Goal: Transaction & Acquisition: Purchase product/service

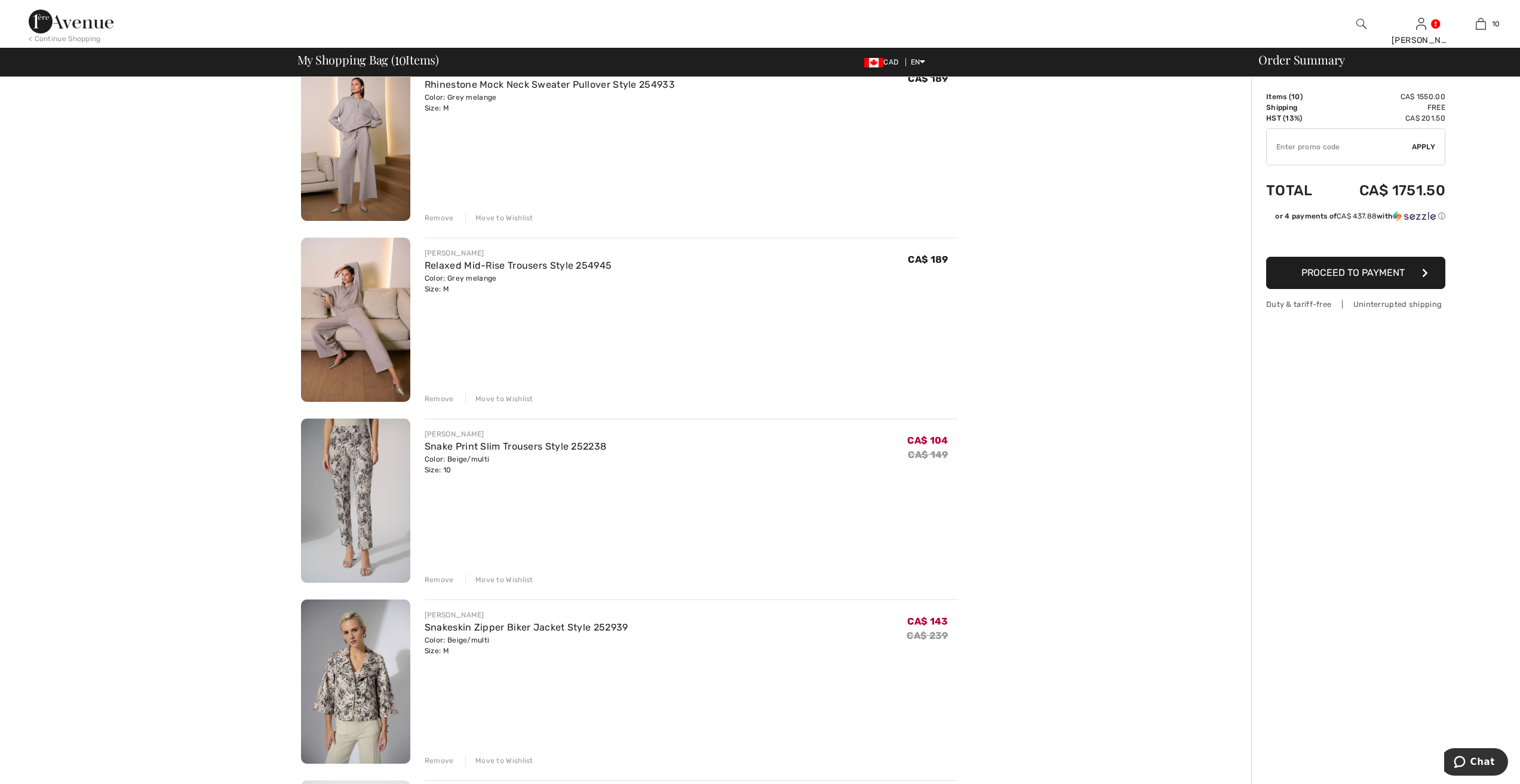
scroll to position [119, 0]
click at [437, 213] on div "Remove" at bounding box center [439, 216] width 29 height 11
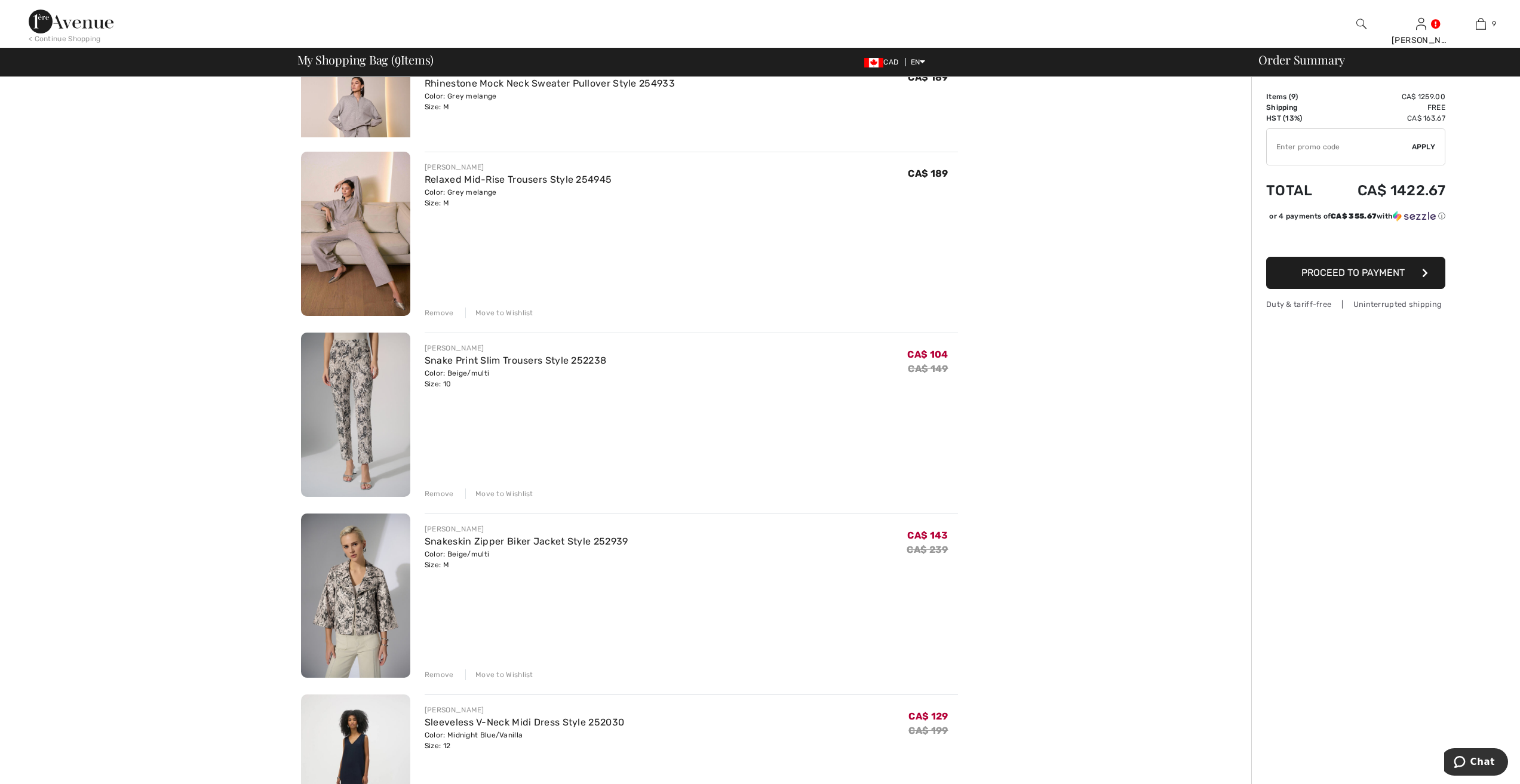
scroll to position [103, 0]
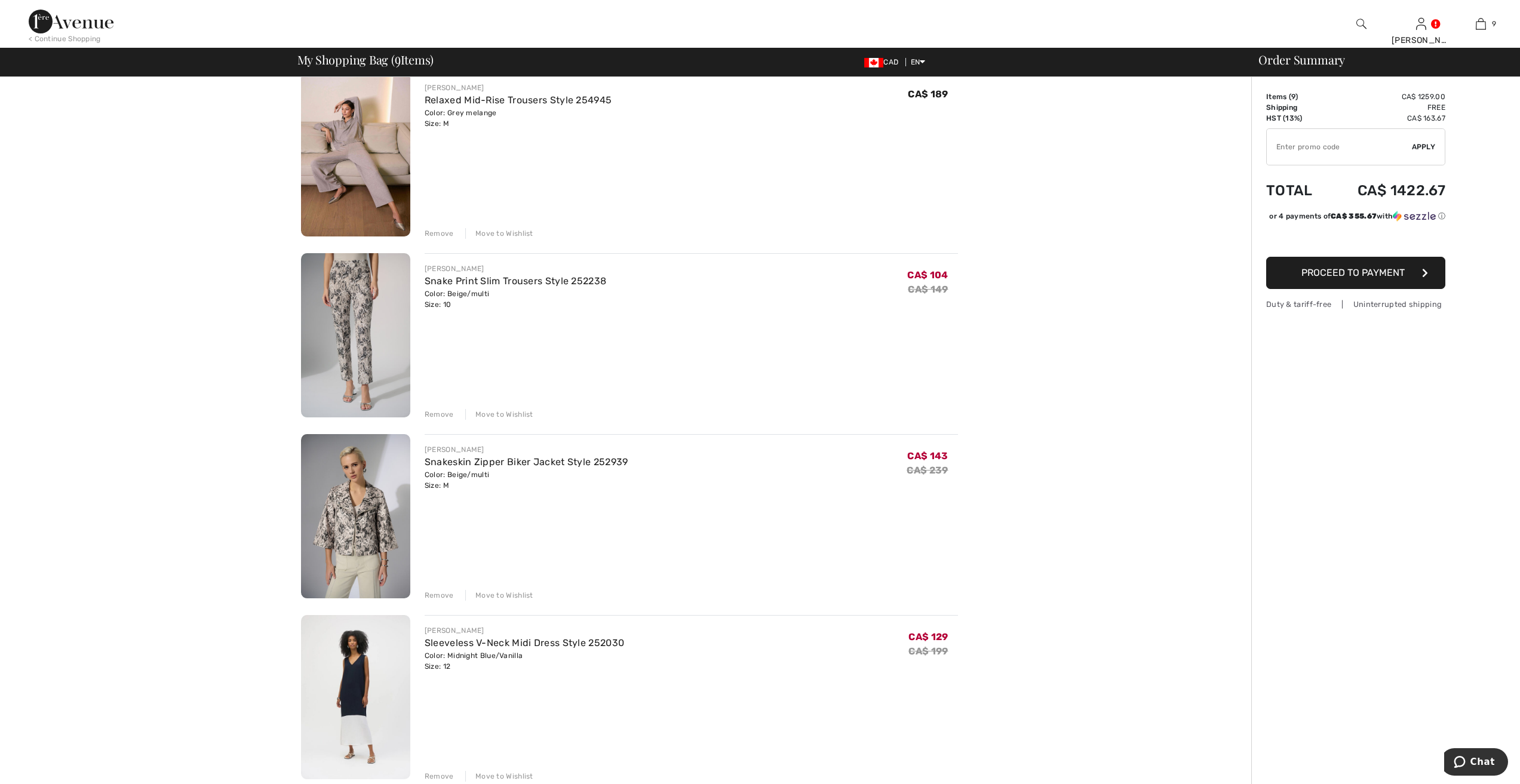
click at [441, 233] on div "Remove" at bounding box center [439, 233] width 29 height 11
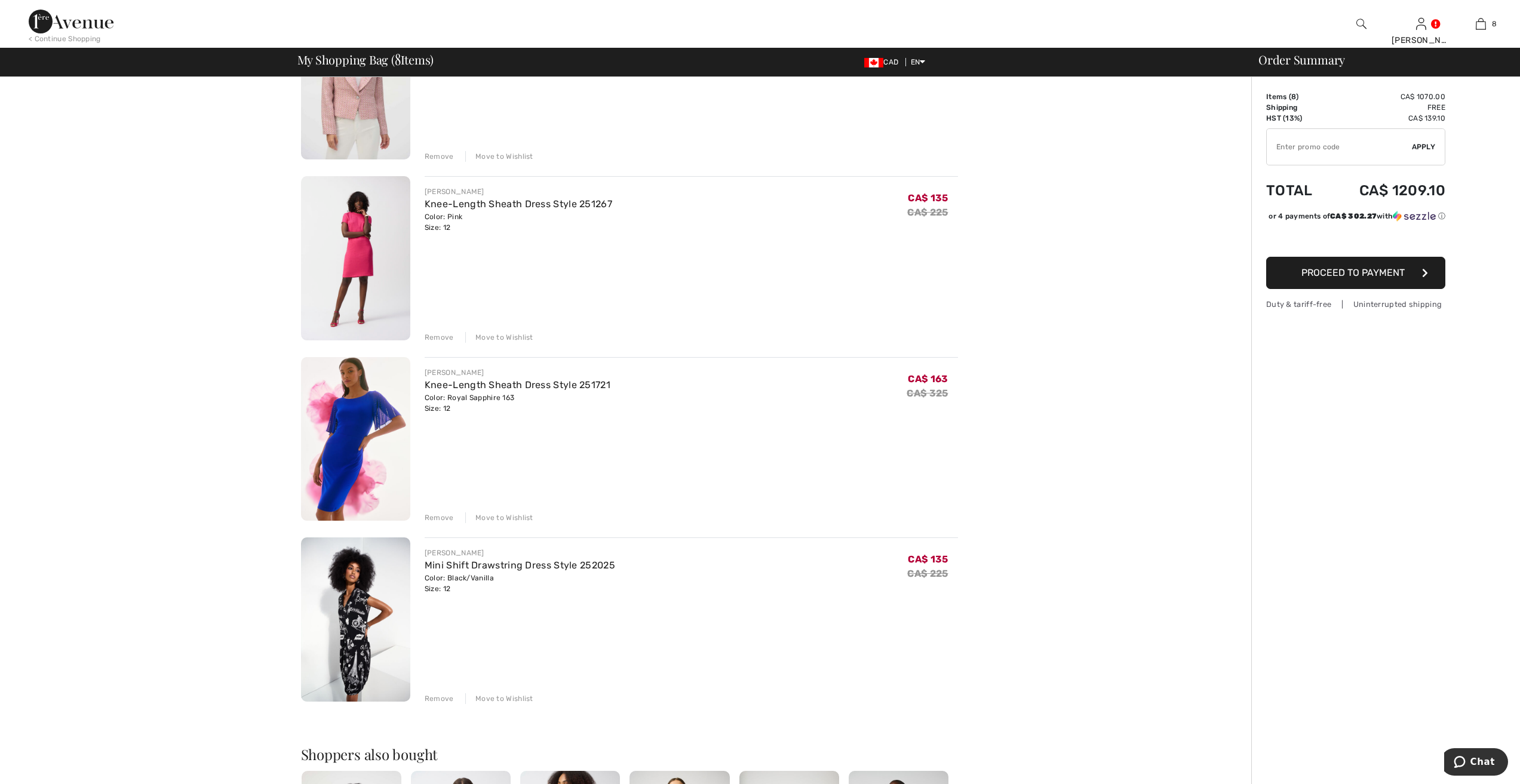
scroll to position [836, 0]
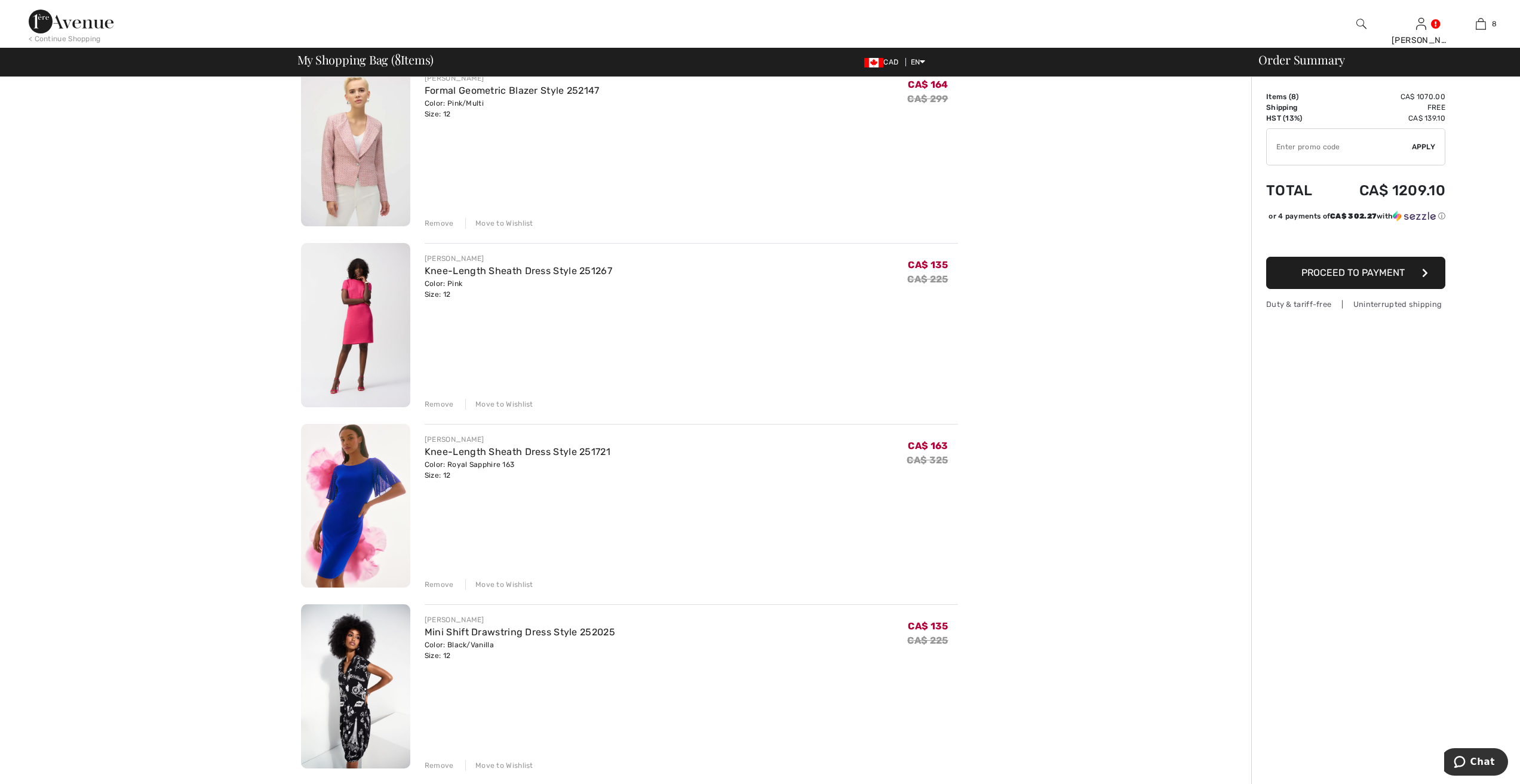
click at [349, 494] on img at bounding box center [356, 506] width 109 height 164
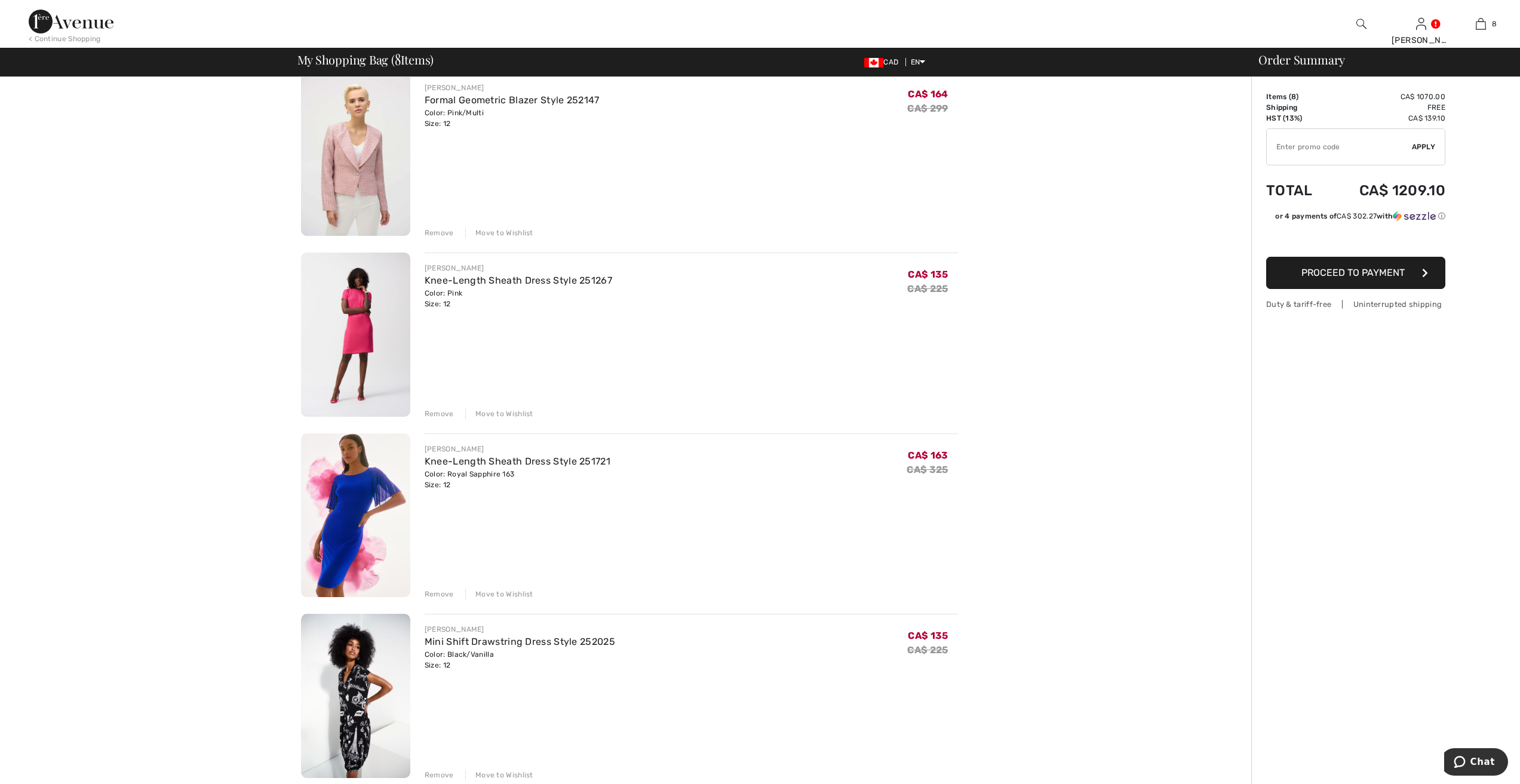
scroll to position [836, 0]
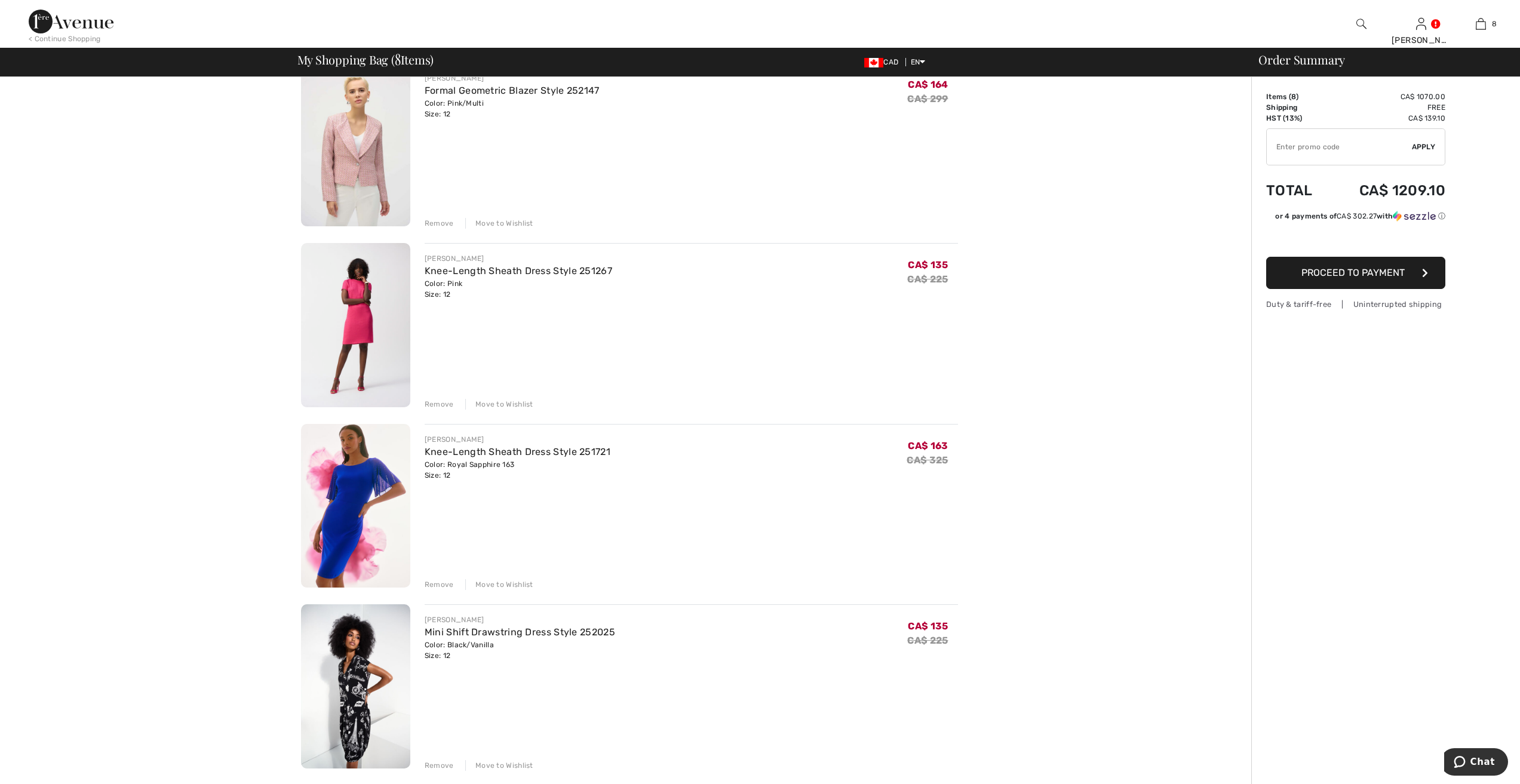
click at [1291, 145] on input "TEXT" at bounding box center [1340, 147] width 145 height 36
type input "GC005031264"
click at [1428, 141] on span "Apply" at bounding box center [1423, 146] width 24 height 11
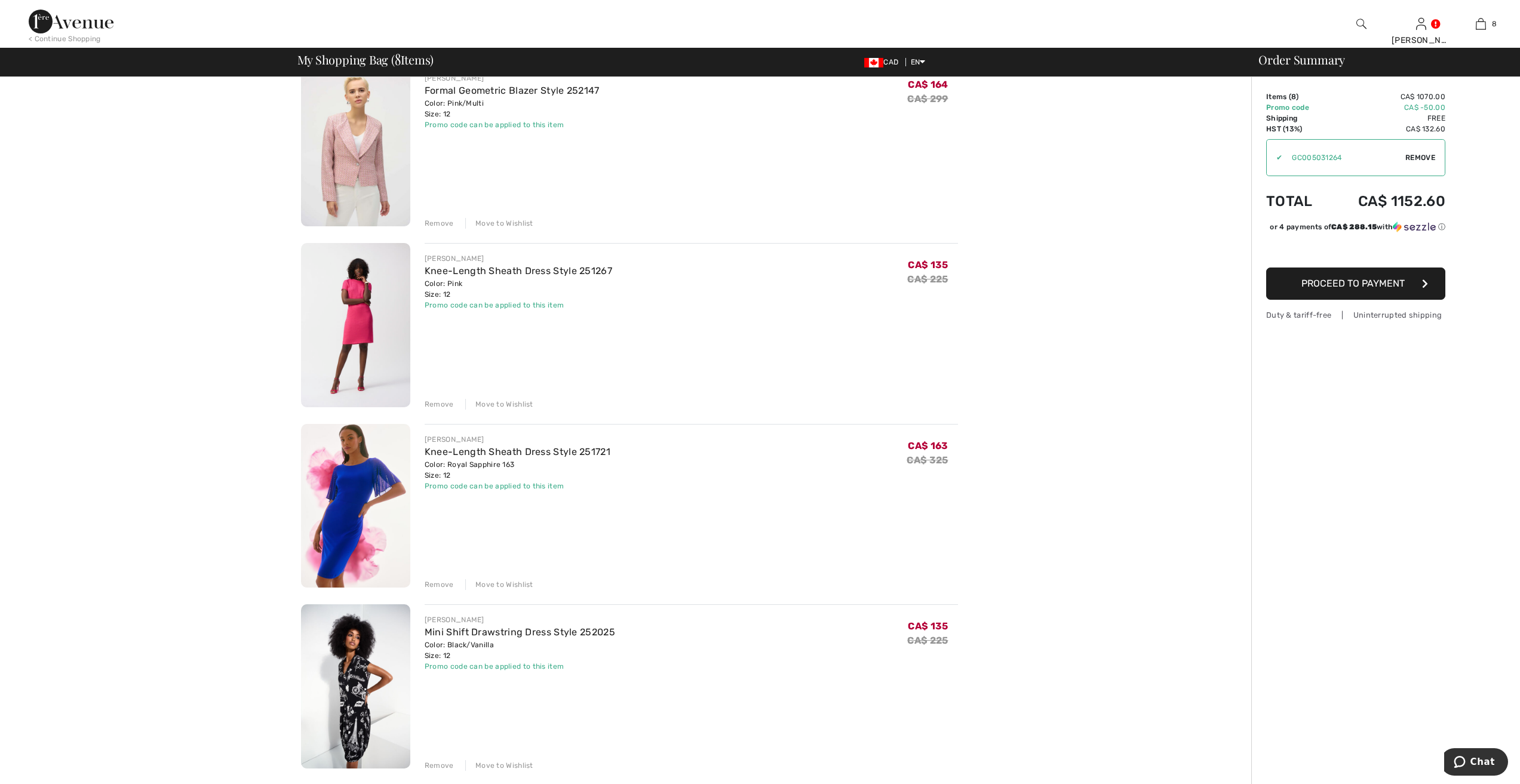
click at [1371, 289] on span "Proceed to Payment" at bounding box center [1353, 283] width 104 height 11
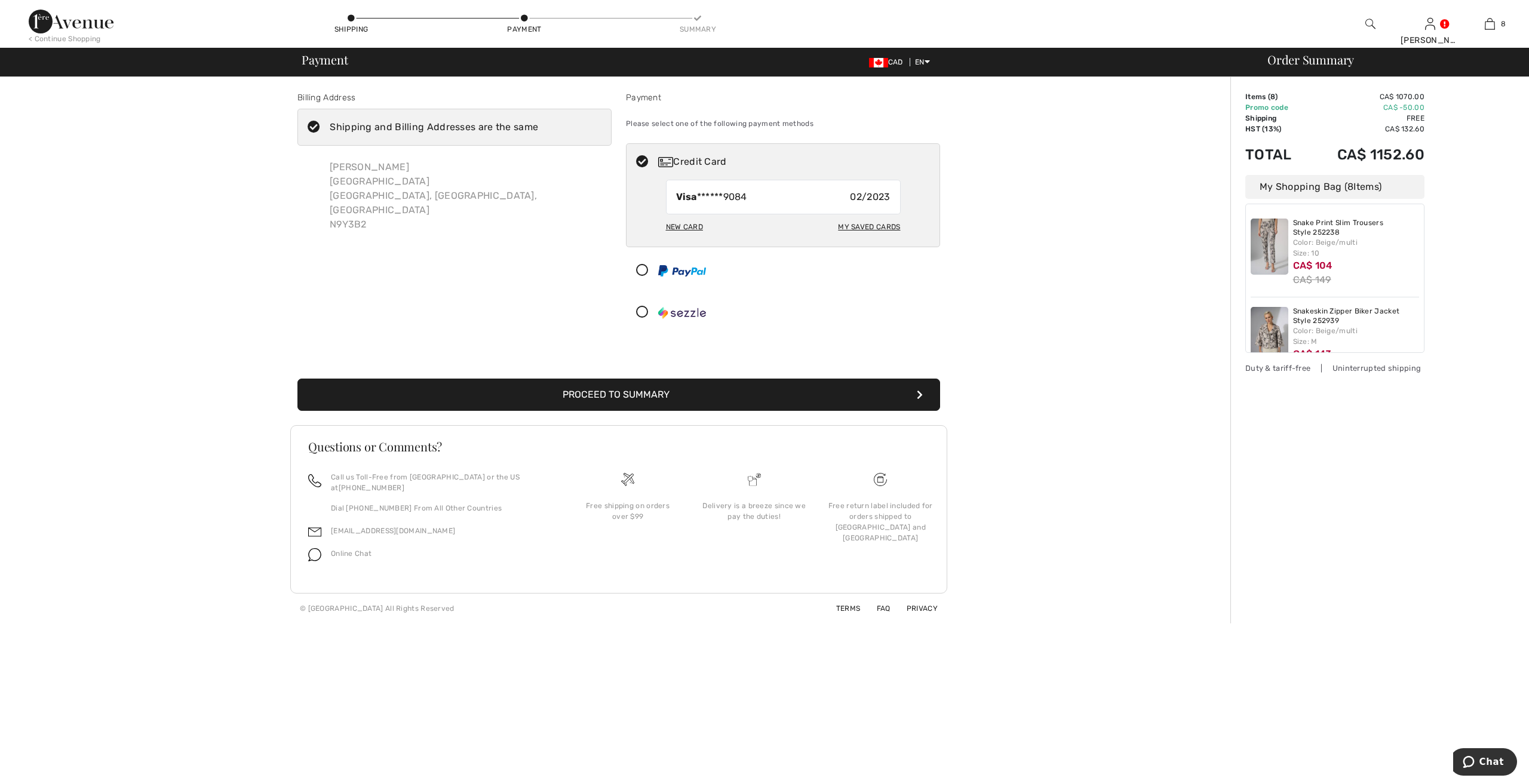
click at [863, 224] on div "My Saved Cards" at bounding box center [869, 227] width 62 height 20
radio input "true"
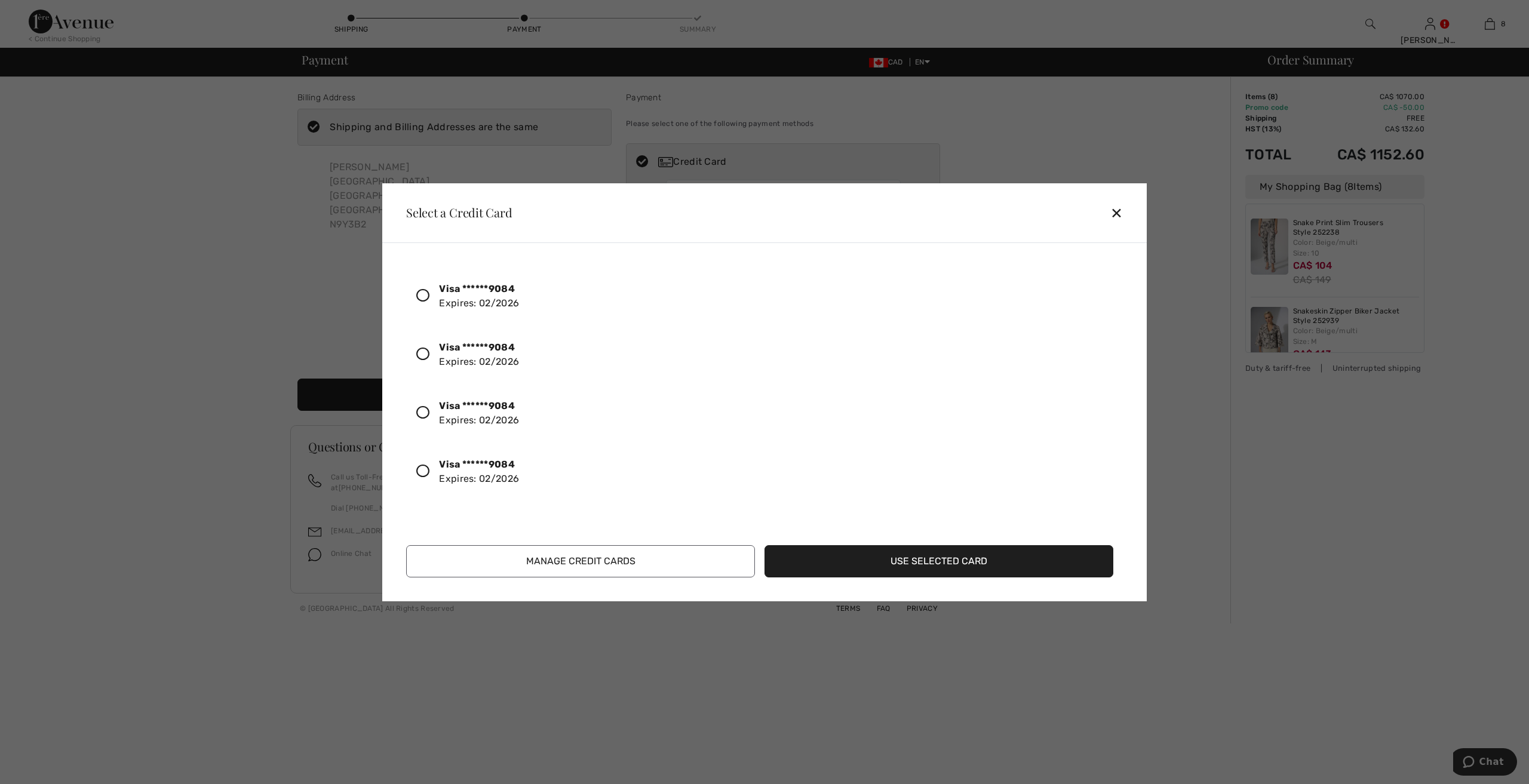
click at [426, 351] on icon at bounding box center [423, 354] width 13 height 13
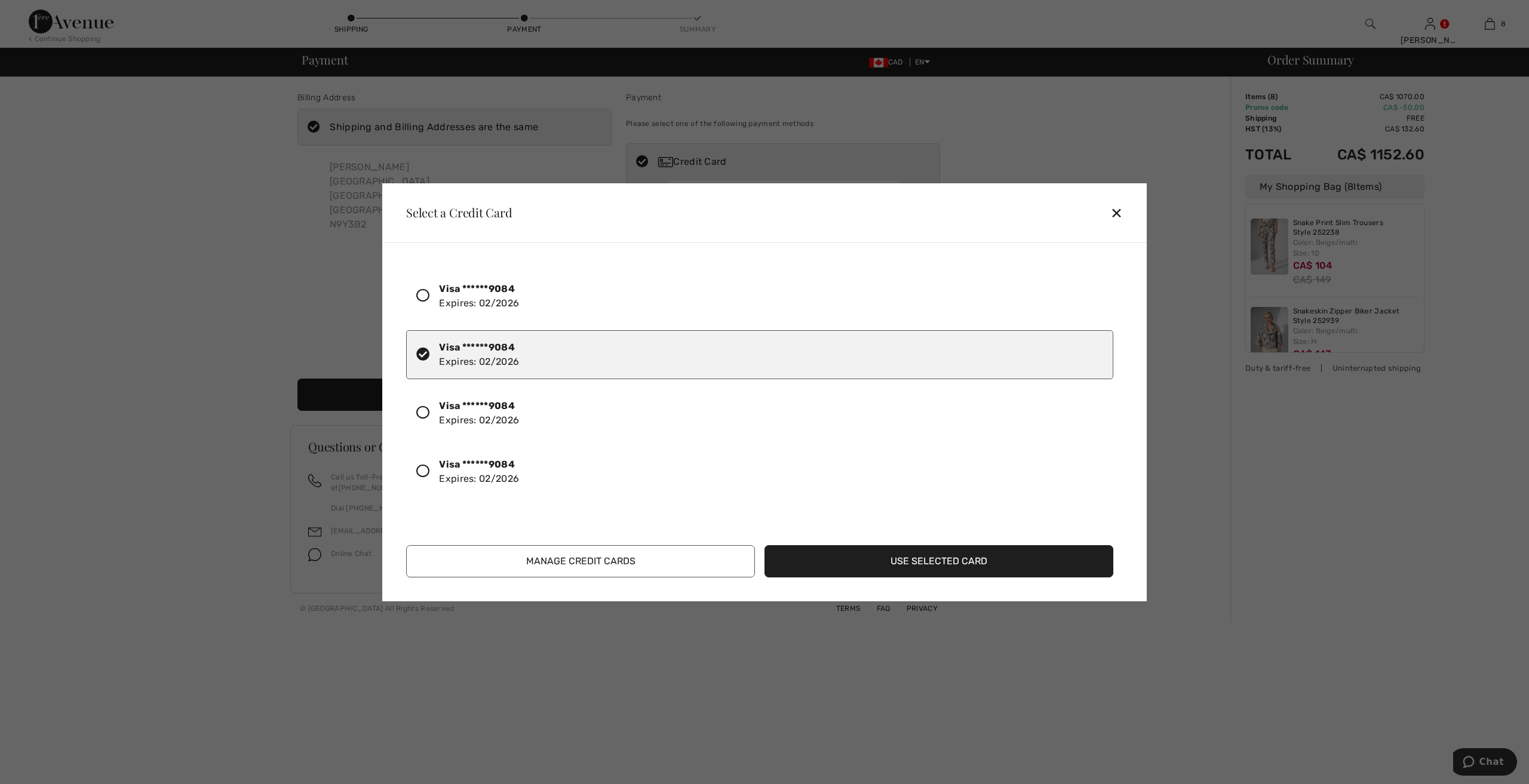
click at [953, 560] on button "Use Selected Card" at bounding box center [938, 561] width 348 height 33
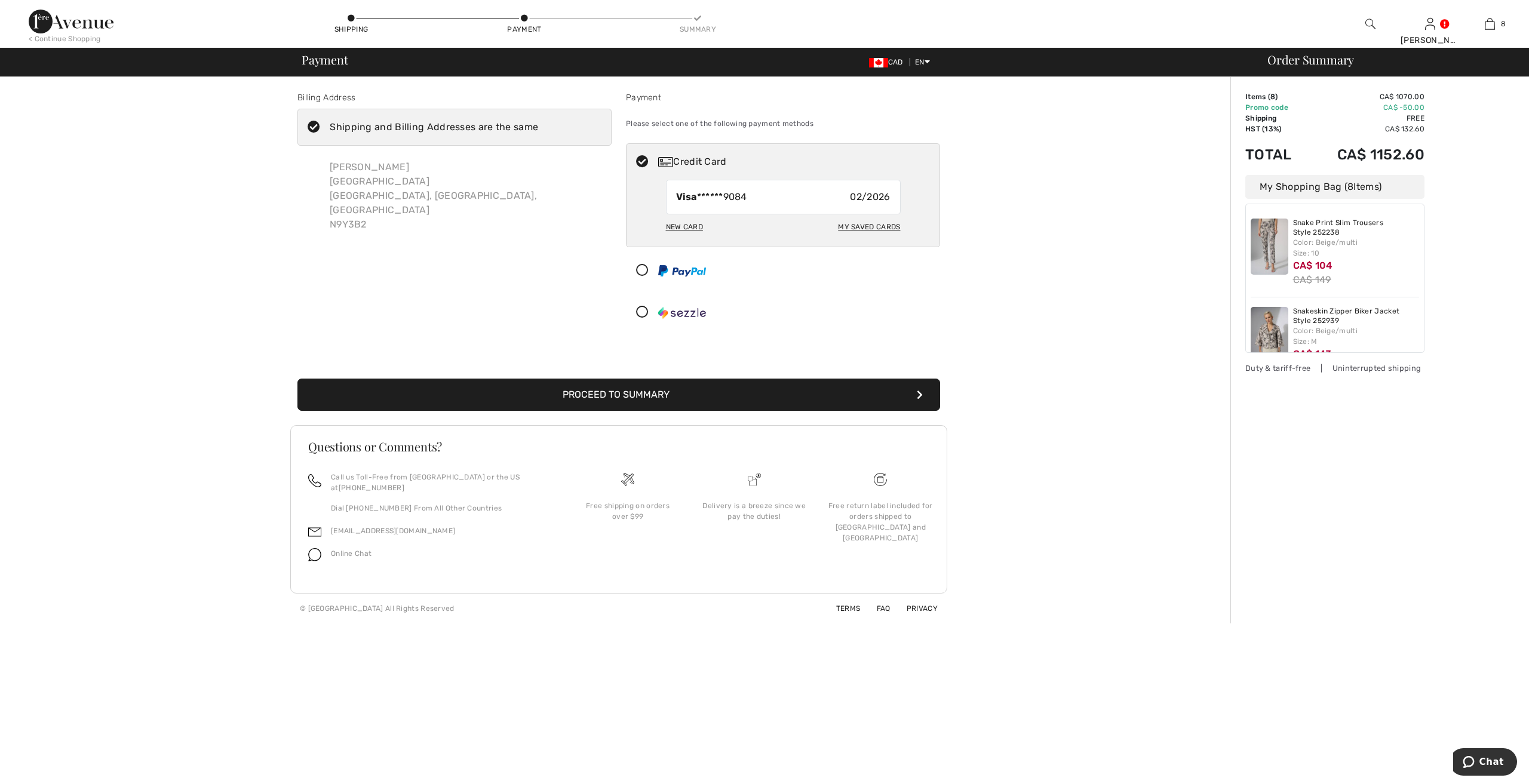
click at [620, 389] on button "Proceed to Summary" at bounding box center [619, 395] width 643 height 33
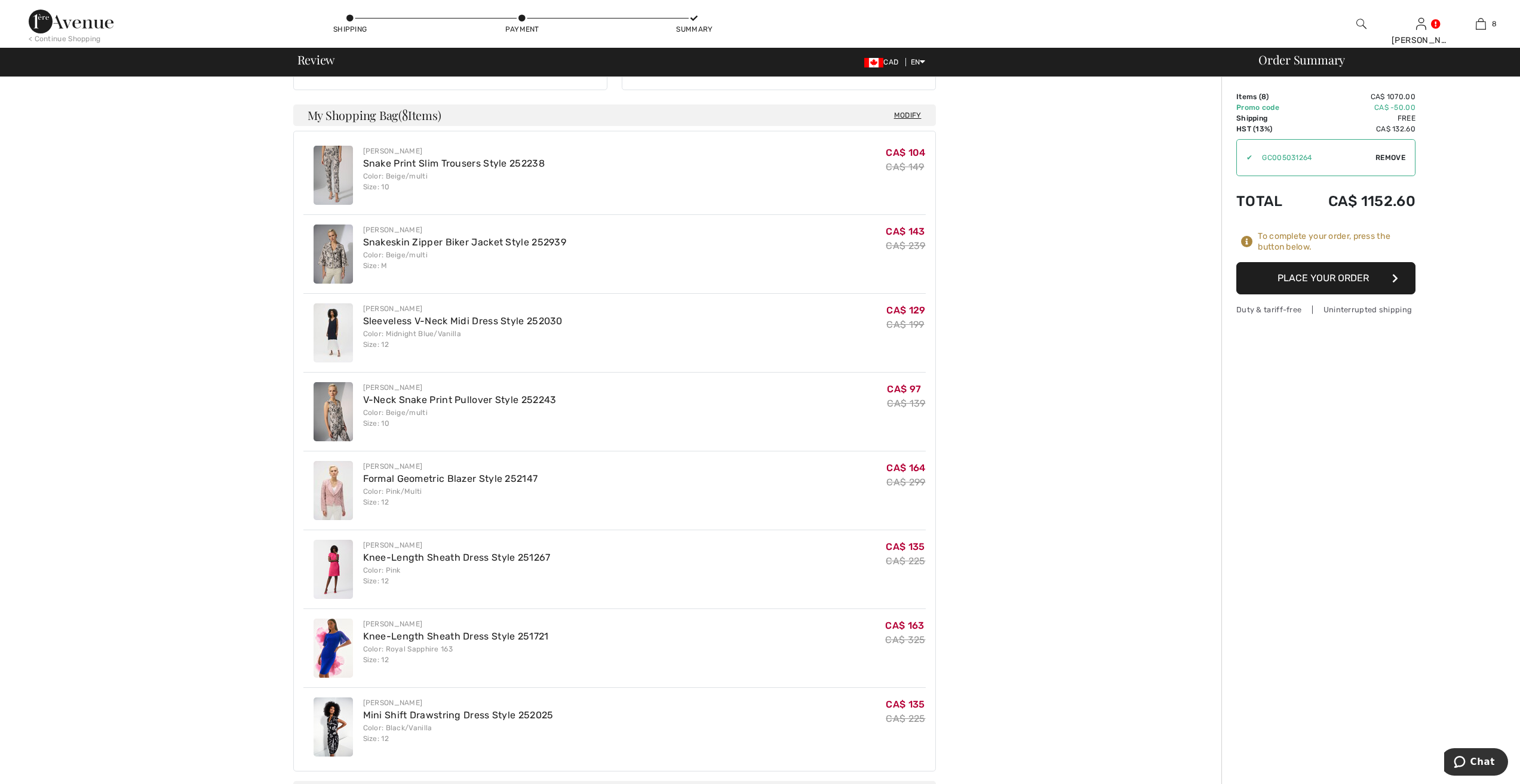
scroll to position [478, 0]
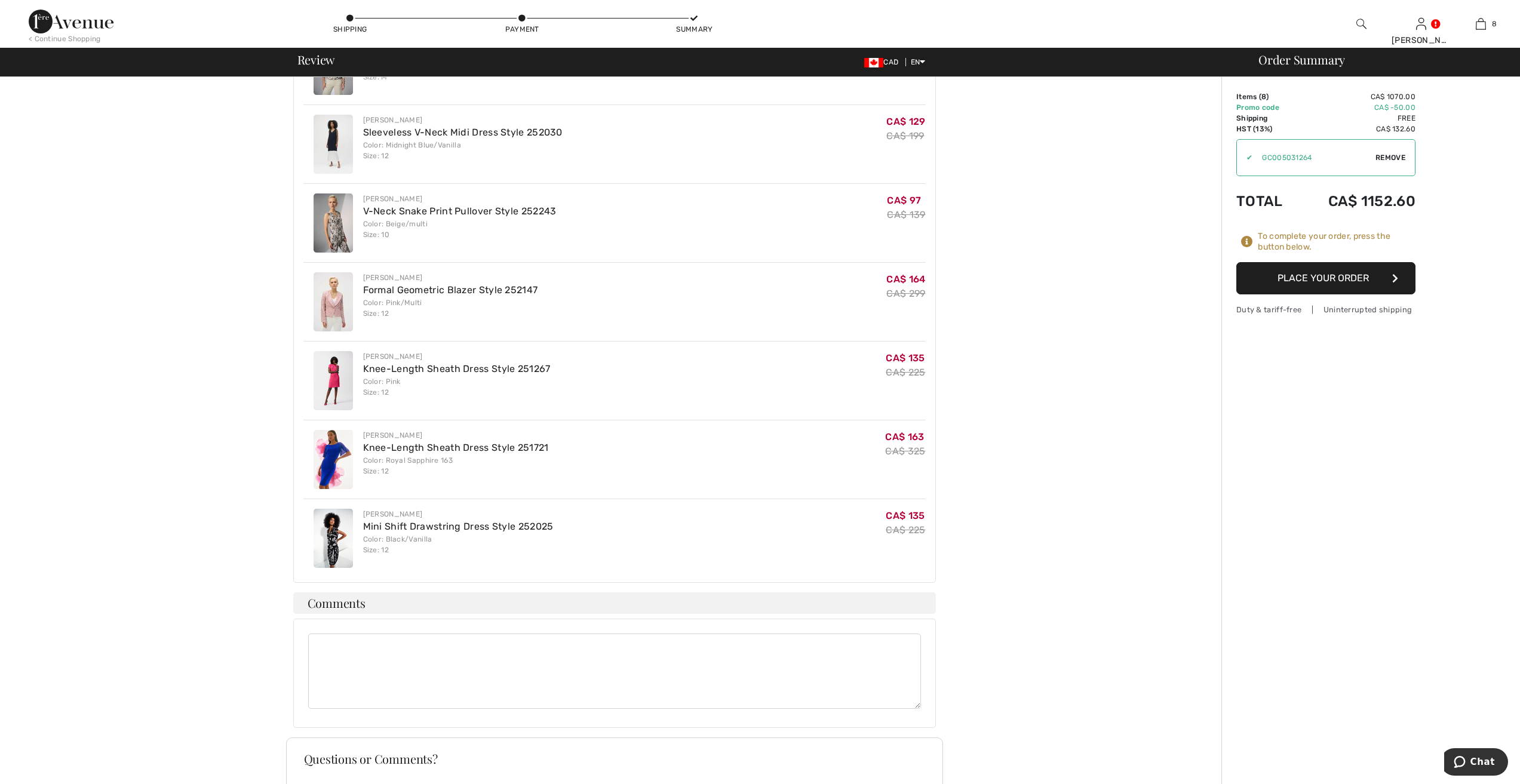
click at [1336, 277] on button "Place Your Order" at bounding box center [1326, 278] width 179 height 33
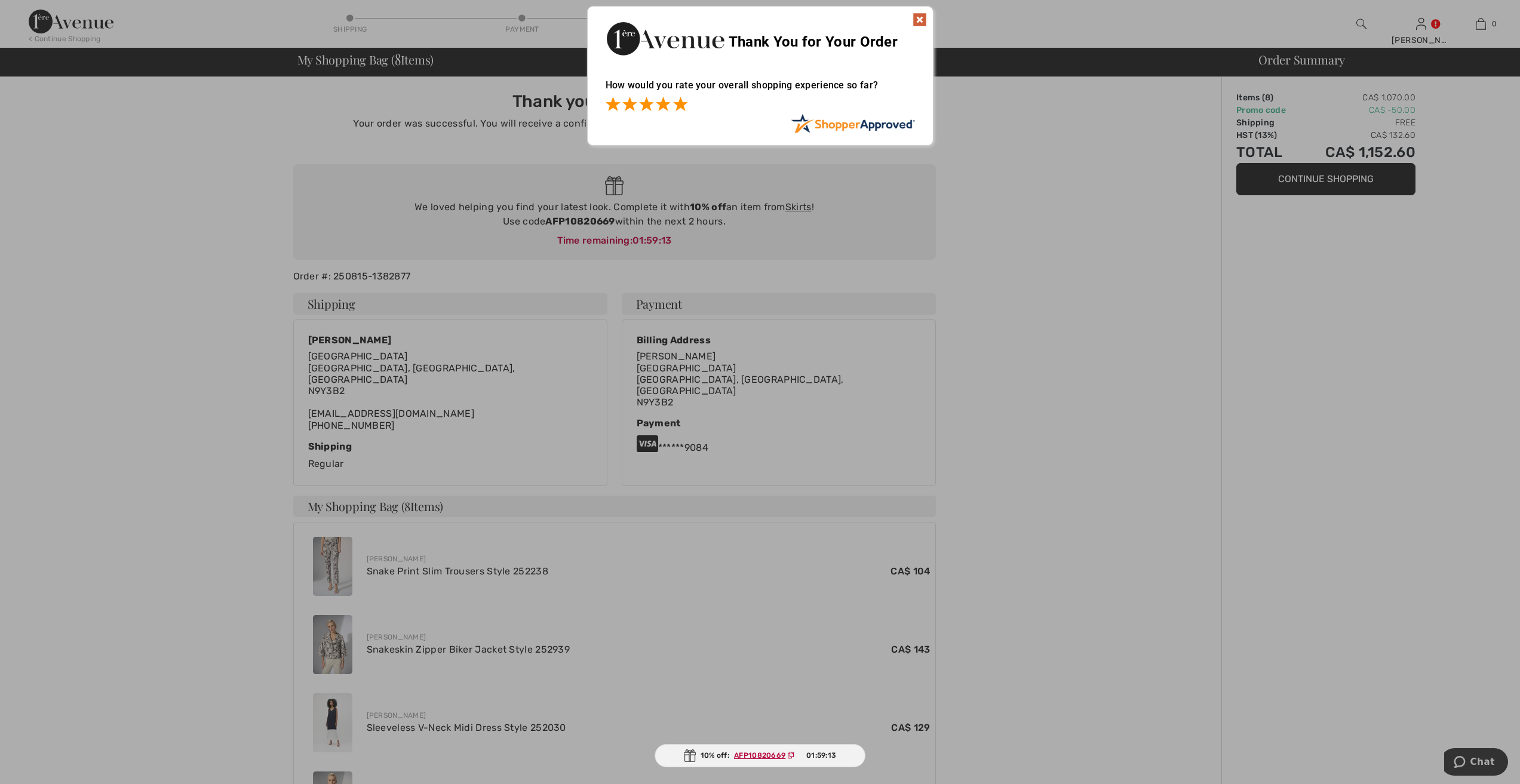
click at [680, 109] on span at bounding box center [680, 104] width 15 height 15
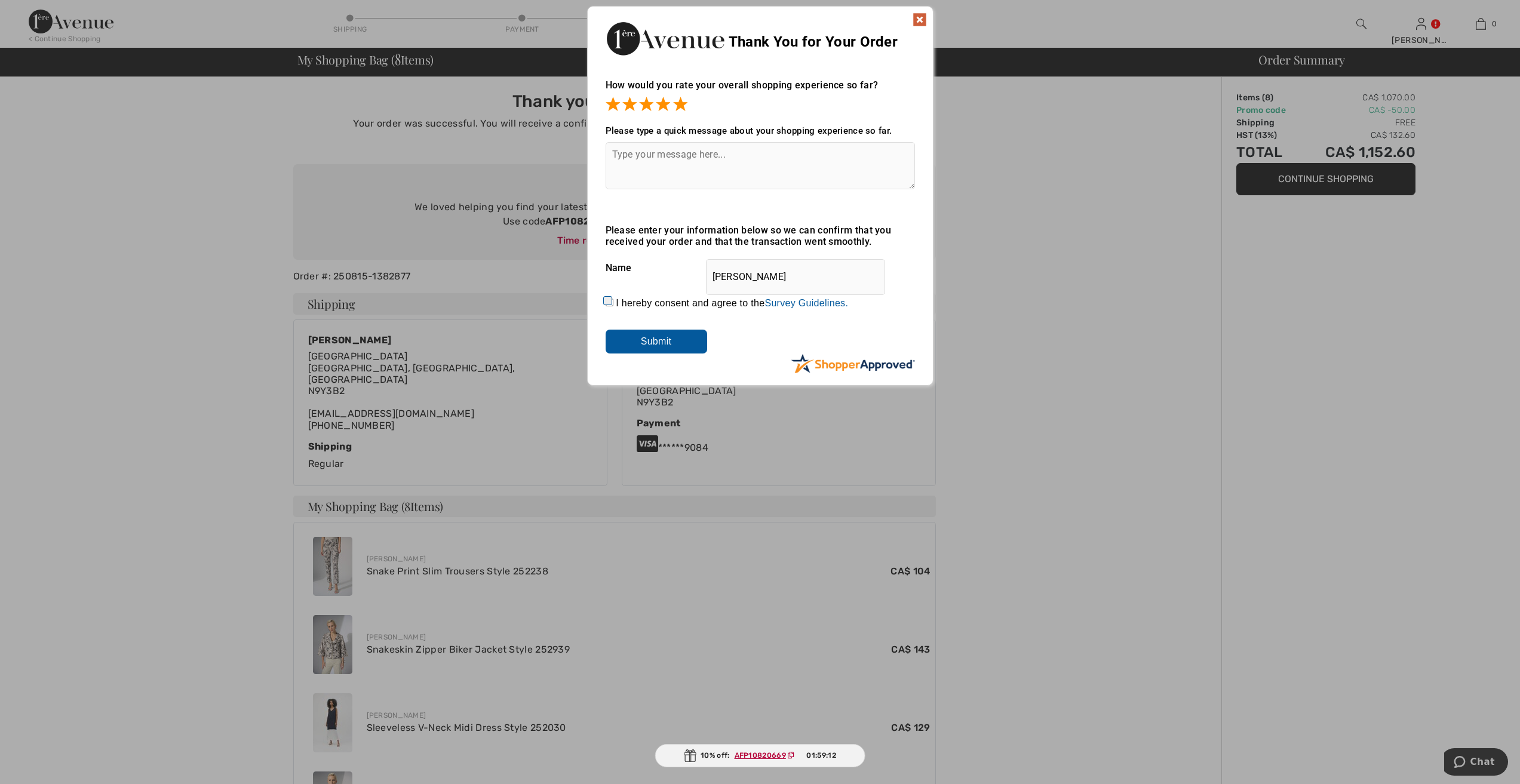
click at [924, 17] on img at bounding box center [920, 20] width 15 height 15
